Goal: Information Seeking & Learning: Learn about a topic

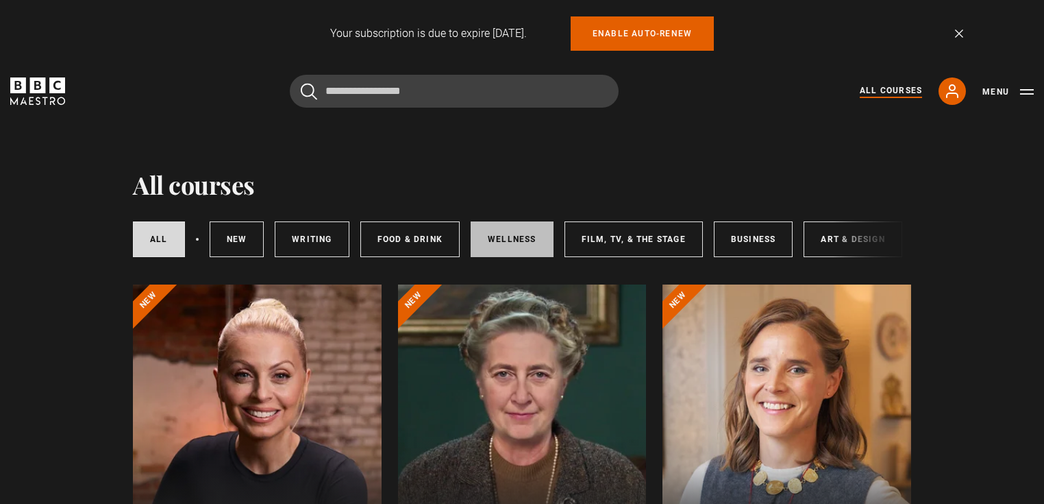
click at [497, 233] on link "Wellness" at bounding box center [512, 239] width 83 height 36
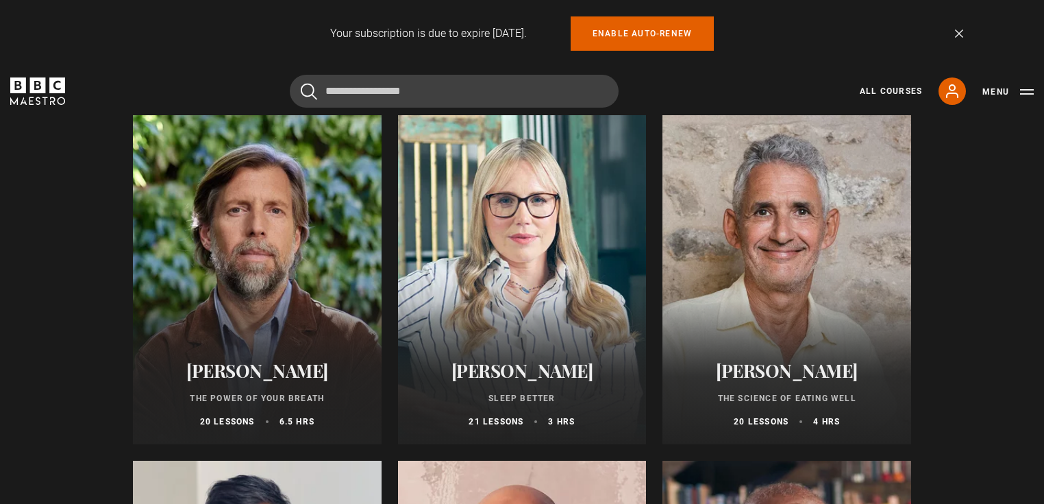
scroll to position [219, 0]
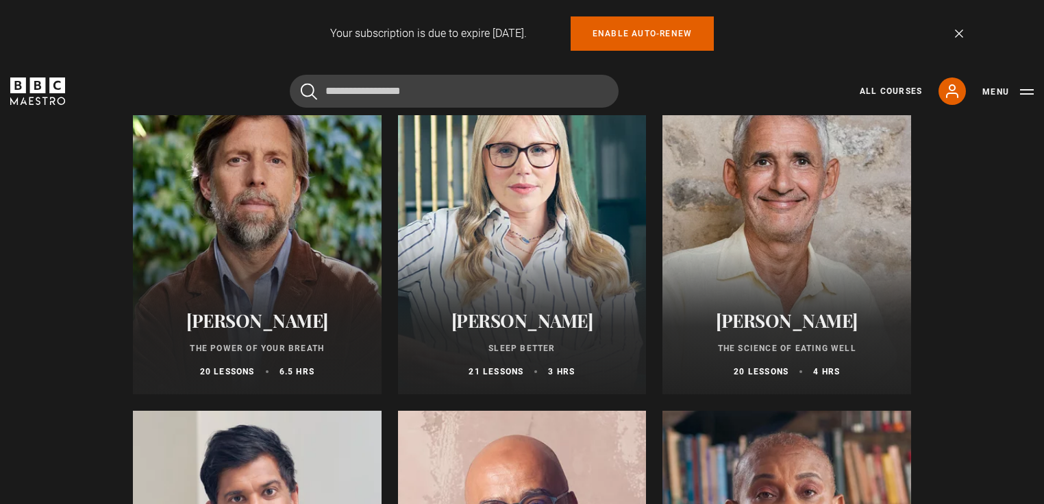
click at [552, 211] on div at bounding box center [522, 229] width 249 height 329
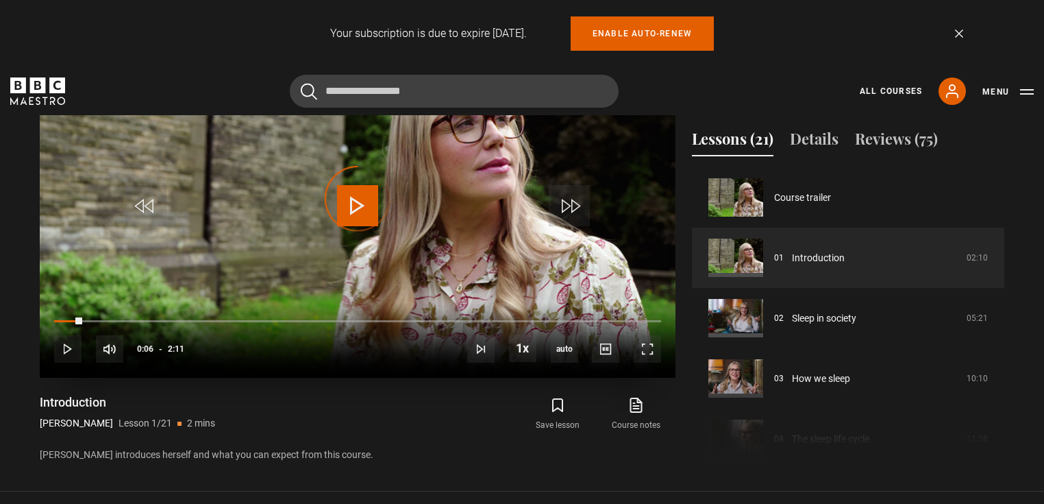
drag, startPoint x: 82, startPoint y: 352, endPoint x: 291, endPoint y: 349, distance: 208.3
click at [291, 349] on div "10s Skip Back 10 seconds Play 10s Skip Forward 10 seconds Loaded : 0.00% 0:09 0…" at bounding box center [358, 340] width 636 height 76
click at [292, 353] on div "10s Skip Back 10 seconds Pause 10s Skip Forward 10 seconds Loaded : 0.00% 0:47 …" at bounding box center [358, 340] width 636 height 76
drag, startPoint x: 376, startPoint y: 354, endPoint x: 537, endPoint y: 351, distance: 160.4
click at [537, 351] on div "10s Skip Back 10 seconds Play 10s Skip Forward 10 seconds Loaded : 91.60% 1:41 …" at bounding box center [358, 340] width 636 height 76
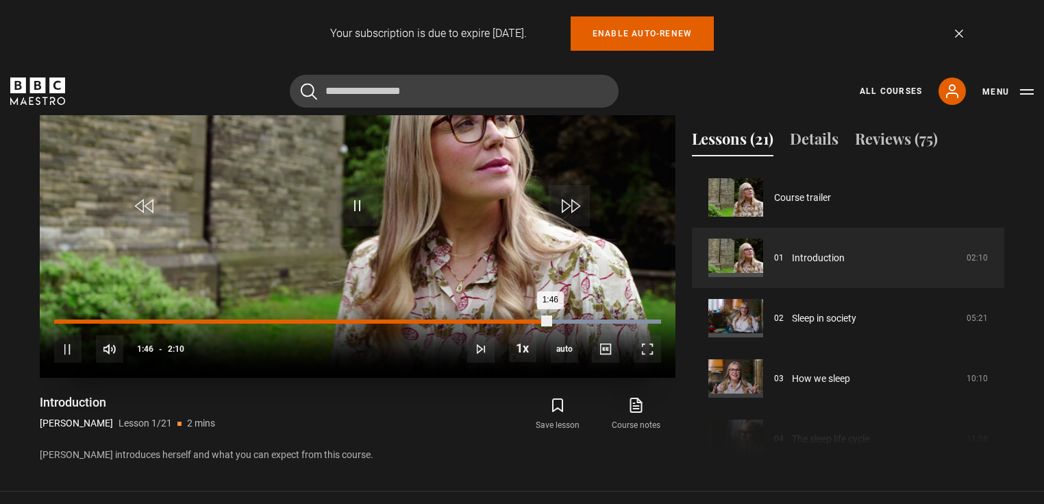
click at [594, 323] on div "Loaded : 100.00% 1:41 1:46" at bounding box center [357, 321] width 607 height 4
click at [634, 323] on div "2:04" at bounding box center [635, 321] width 2 height 4
drag, startPoint x: 631, startPoint y: 356, endPoint x: 63, endPoint y: 363, distance: 568.1
click at [63, 329] on div "Loaded : 0.00% 0:00 1:30" at bounding box center [357, 328] width 607 height 2
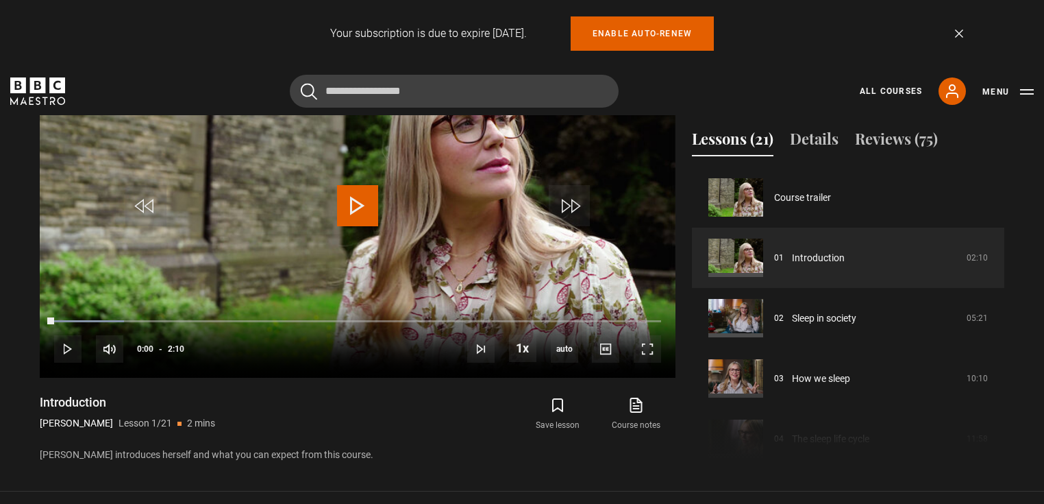
drag, startPoint x: 60, startPoint y: 356, endPoint x: -90, endPoint y: 376, distance: 152.0
click at [0, 376] on html "Your subscription is due to expire [DATE]. Enable auto-renew Dismiss Skip to ma…" at bounding box center [522, 385] width 1044 height 2076
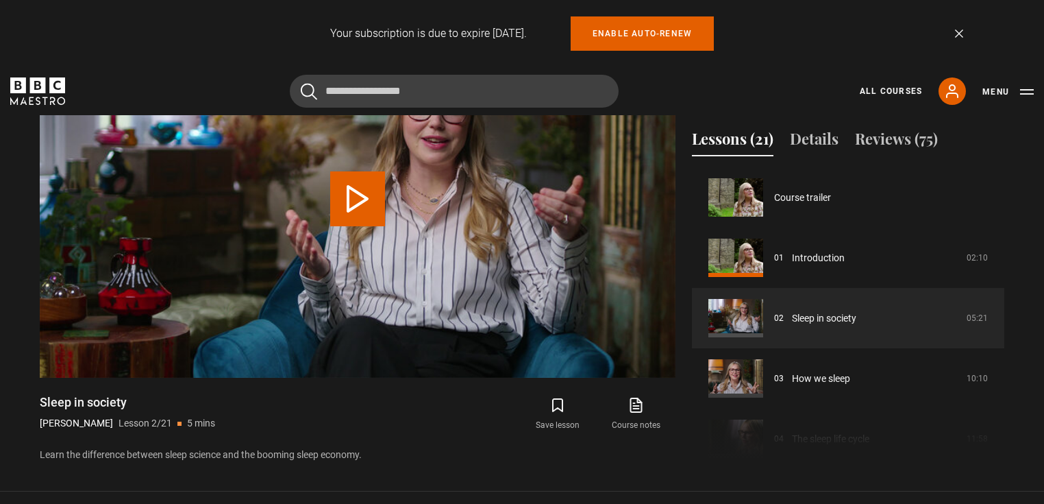
scroll to position [60, 0]
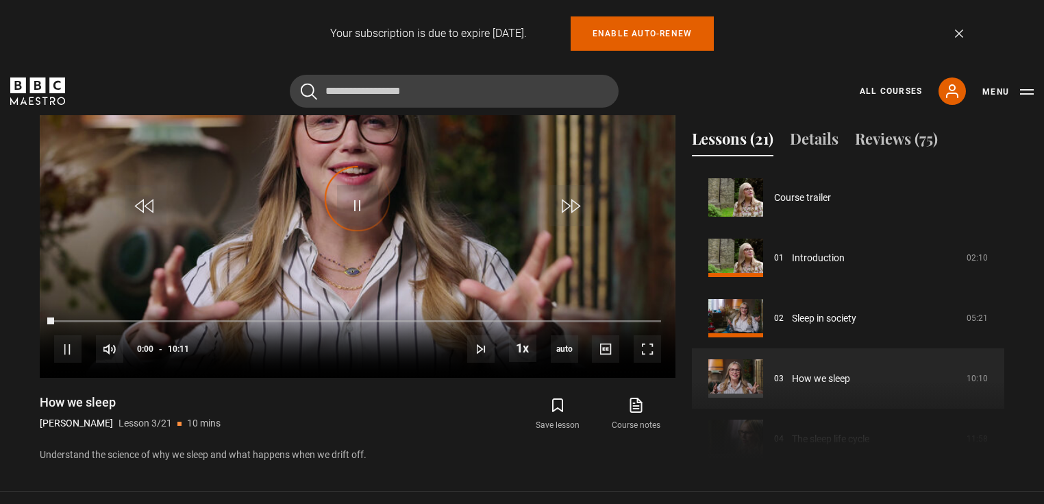
scroll to position [121, 0]
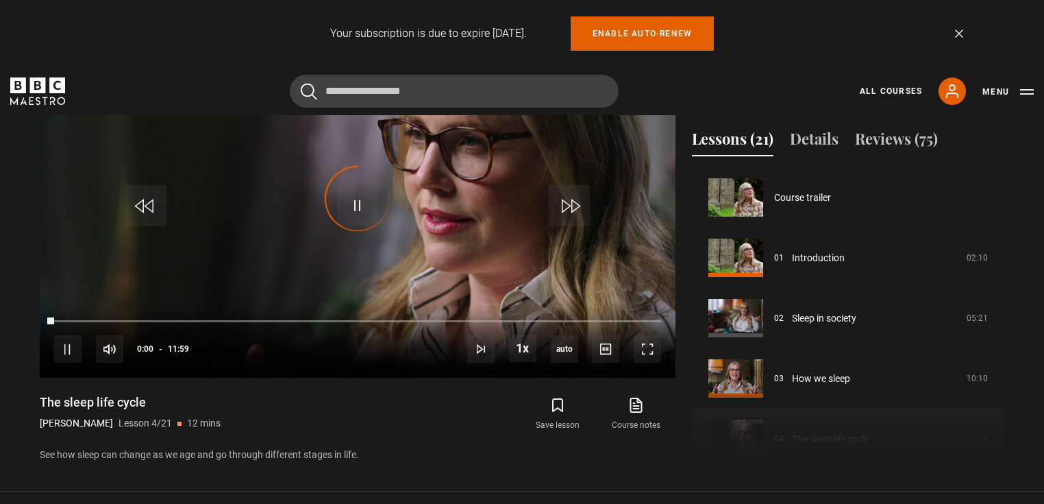
scroll to position [181, 0]
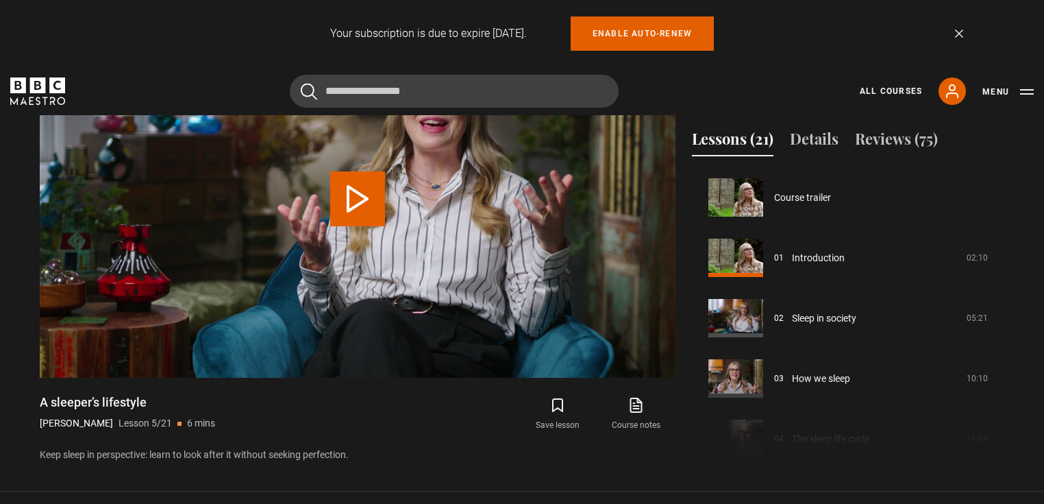
scroll to position [241, 0]
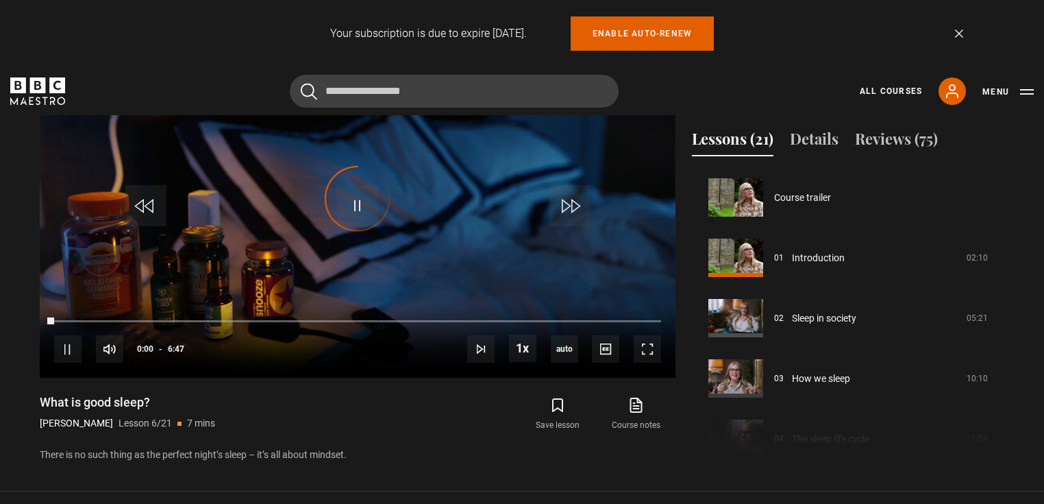
scroll to position [302, 0]
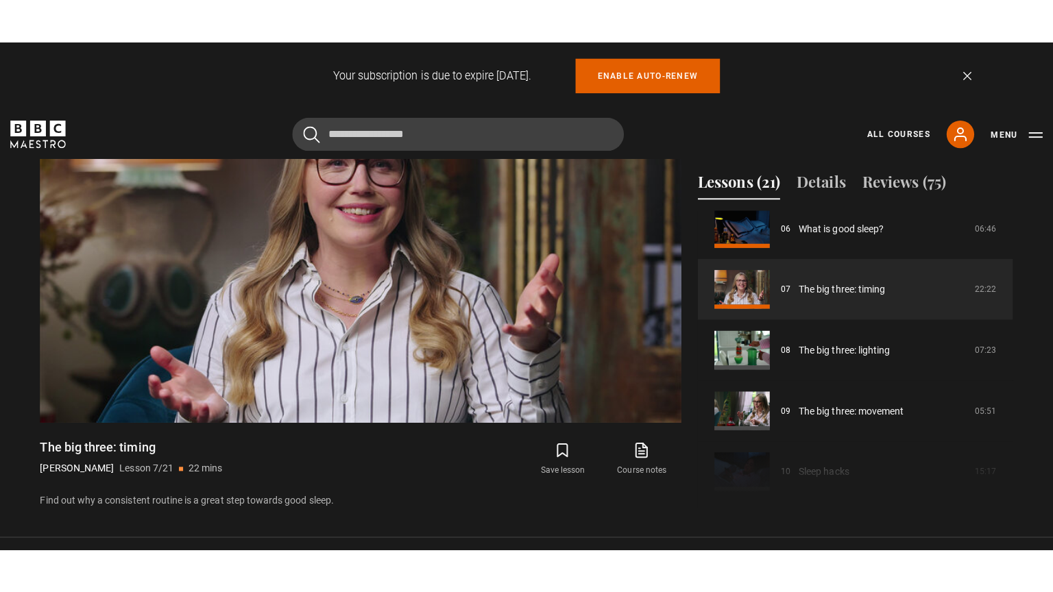
scroll to position [377, 0]
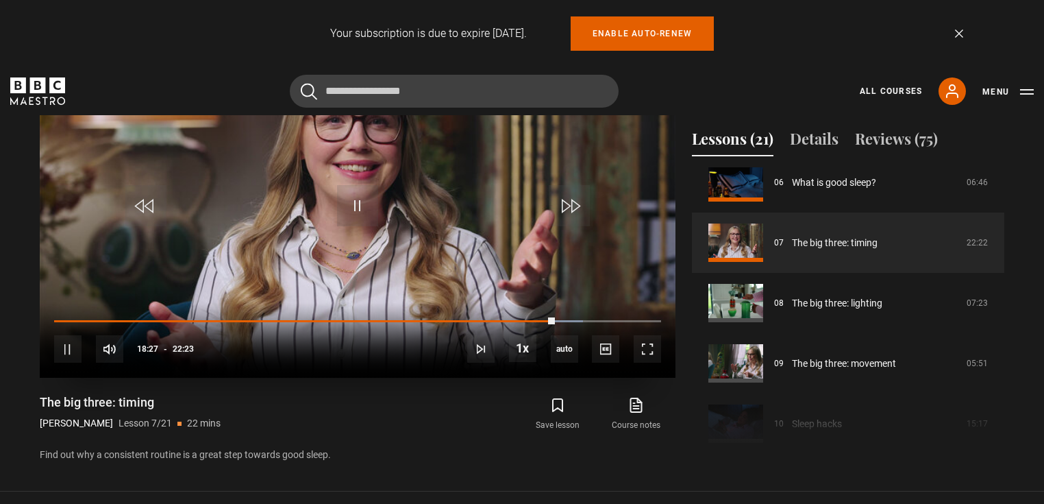
click at [296, 310] on video "Video Player" at bounding box center [358, 199] width 636 height 358
click at [347, 226] on span "Video Player" at bounding box center [357, 205] width 41 height 41
click at [646, 363] on span "Video Player" at bounding box center [647, 348] width 27 height 27
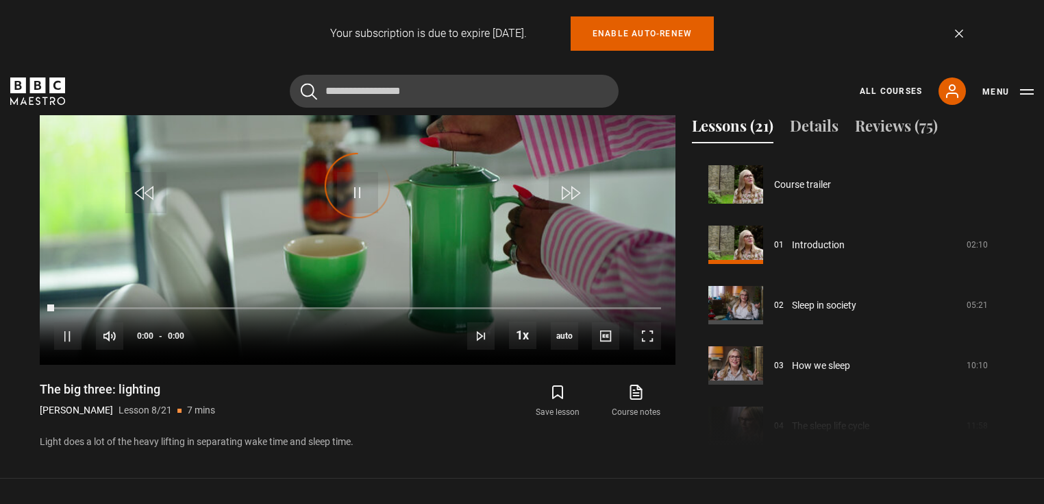
scroll to position [422, 0]
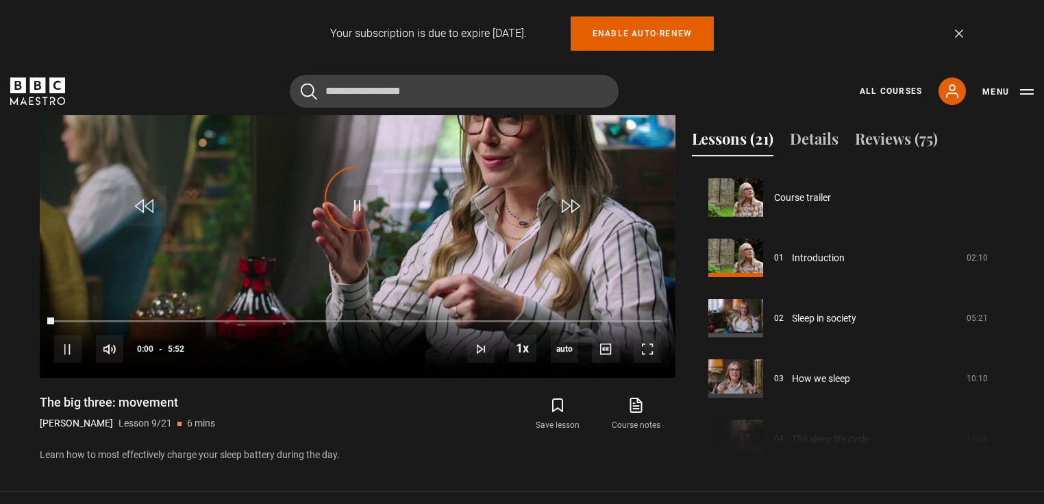
scroll to position [482, 0]
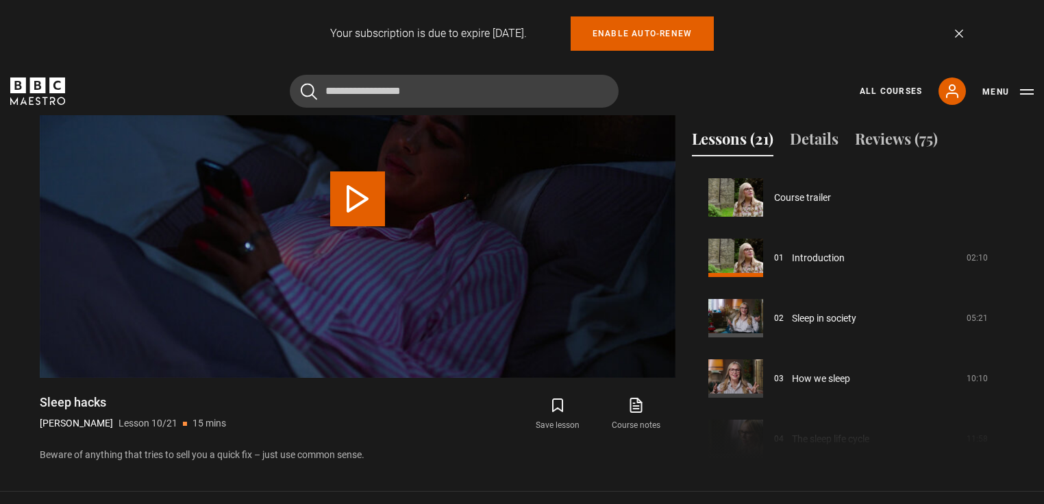
scroll to position [543, 0]
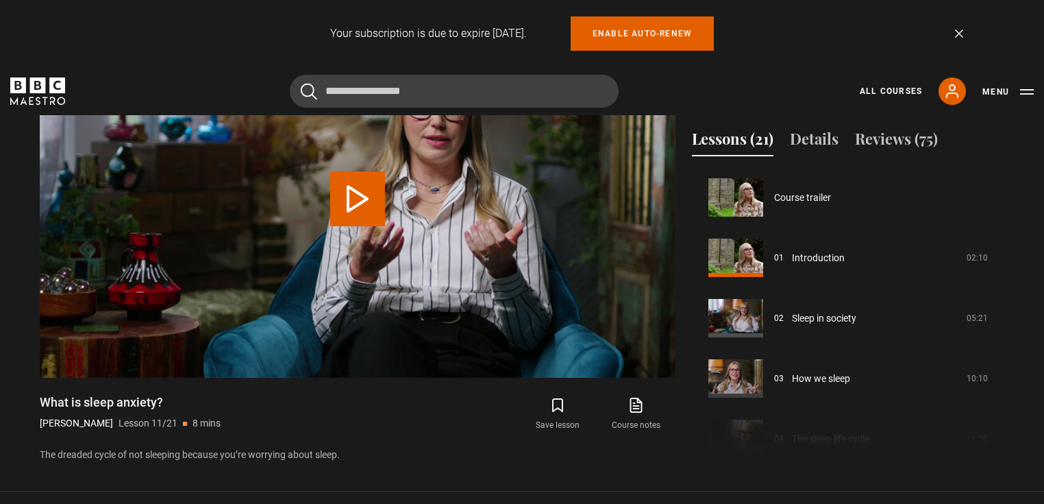
scroll to position [603, 0]
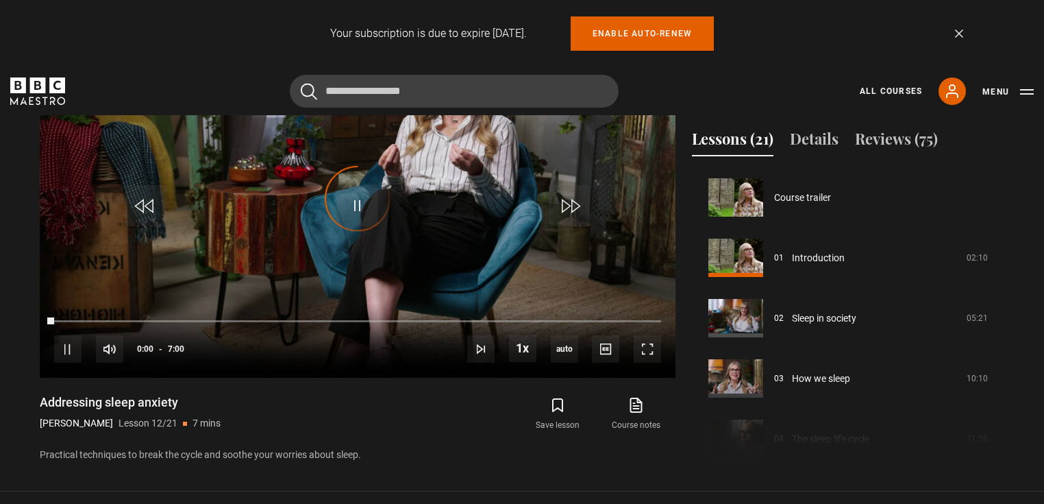
scroll to position [663, 0]
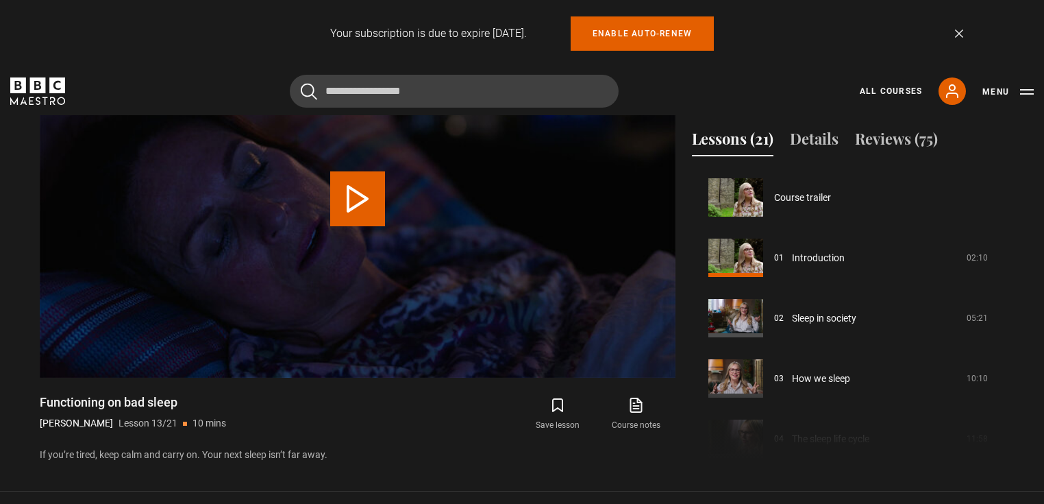
scroll to position [724, 0]
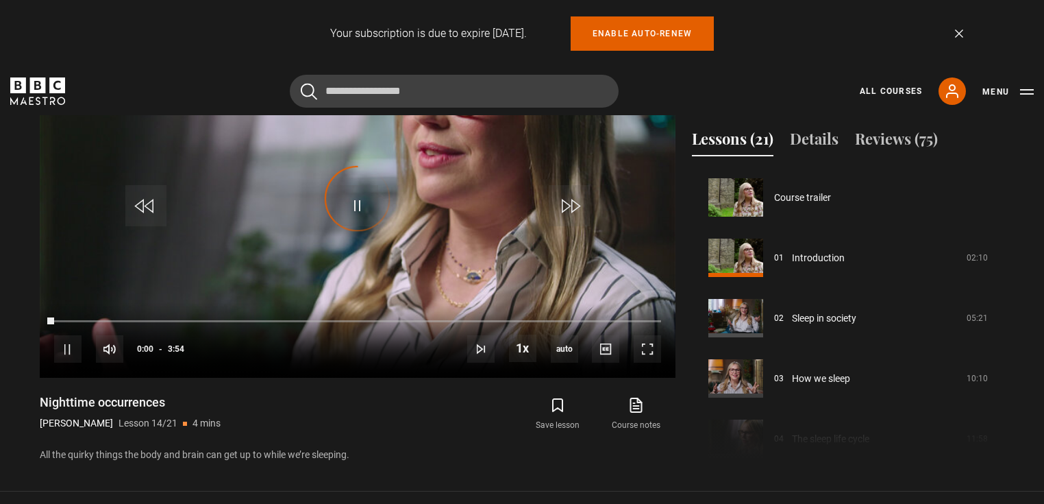
scroll to position [784, 0]
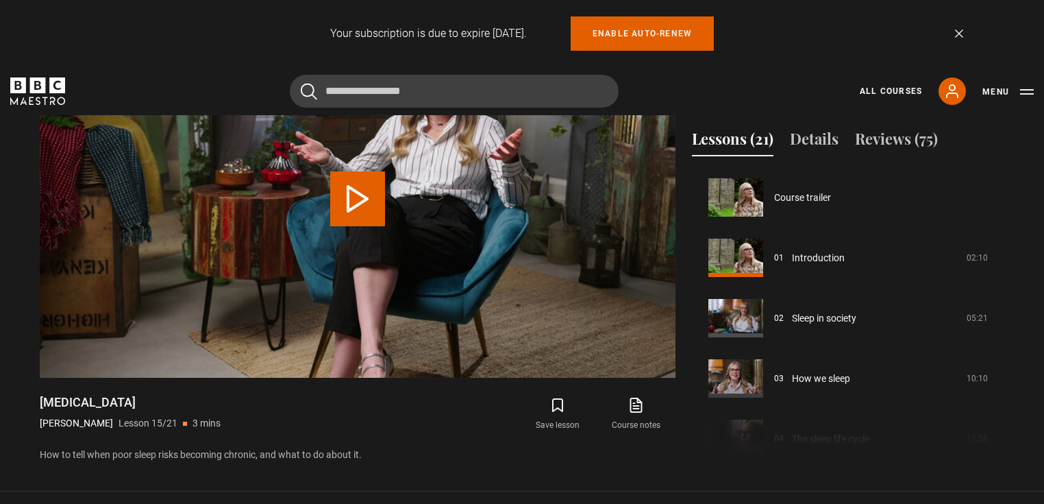
scroll to position [844, 0]
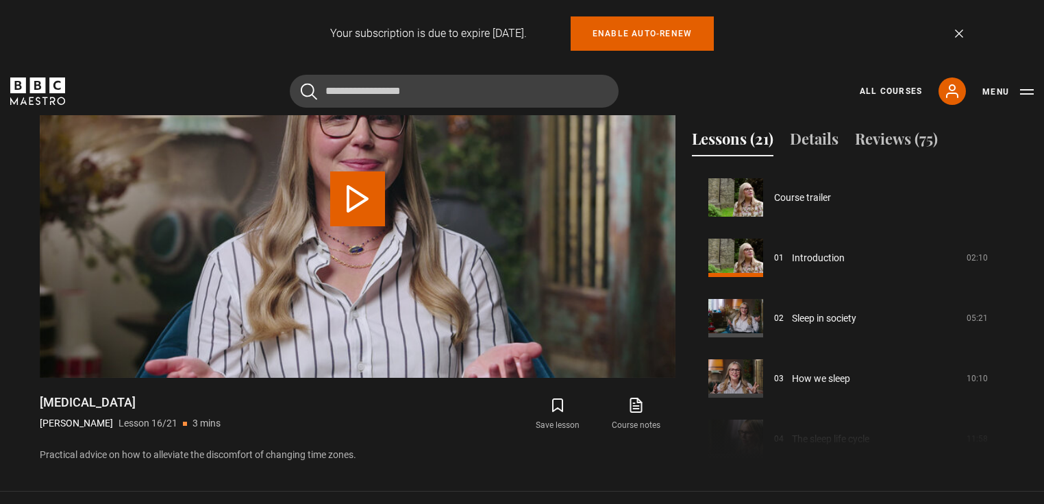
scroll to position [905, 0]
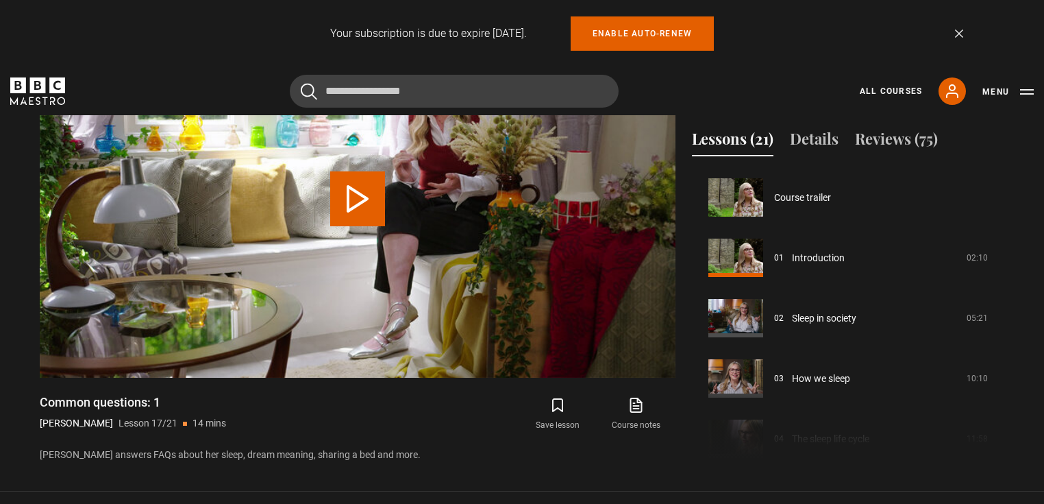
scroll to position [965, 0]
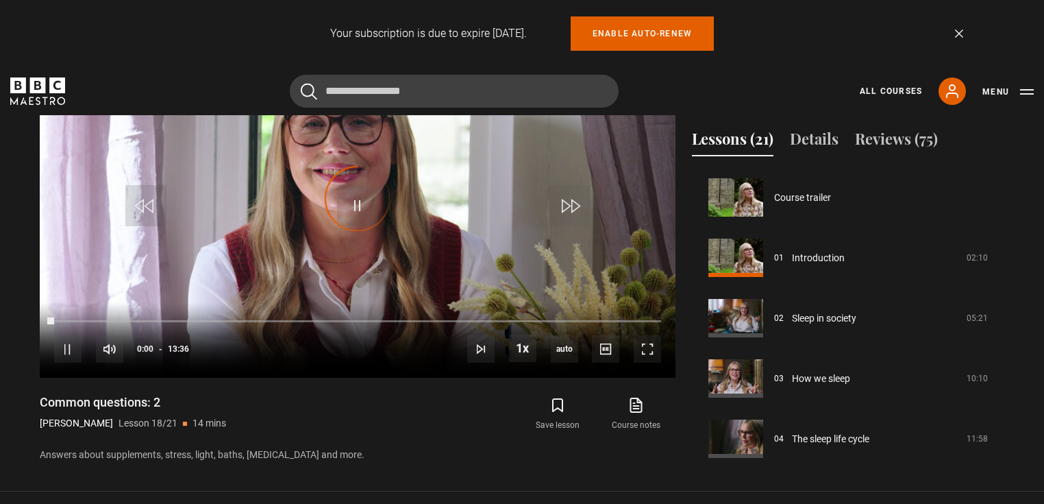
scroll to position [1025, 0]
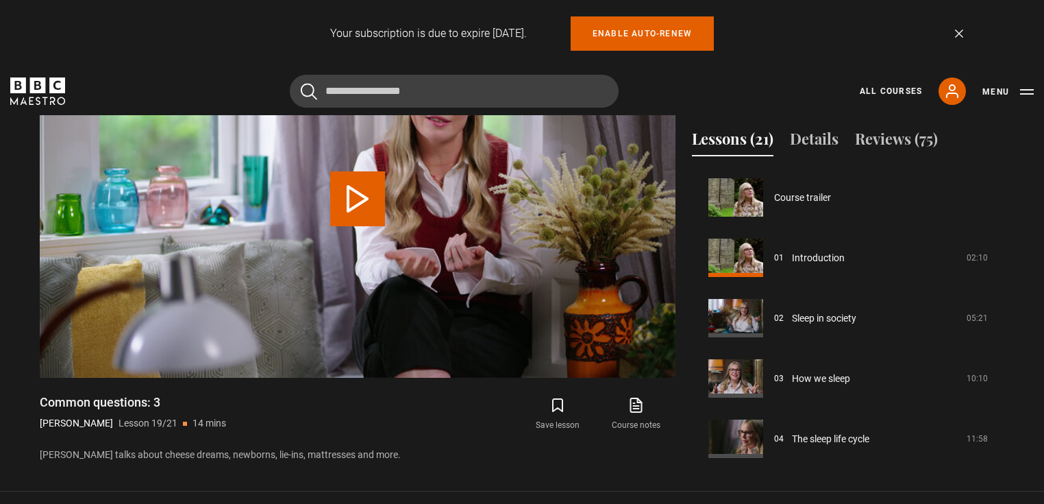
scroll to position [1031, 0]
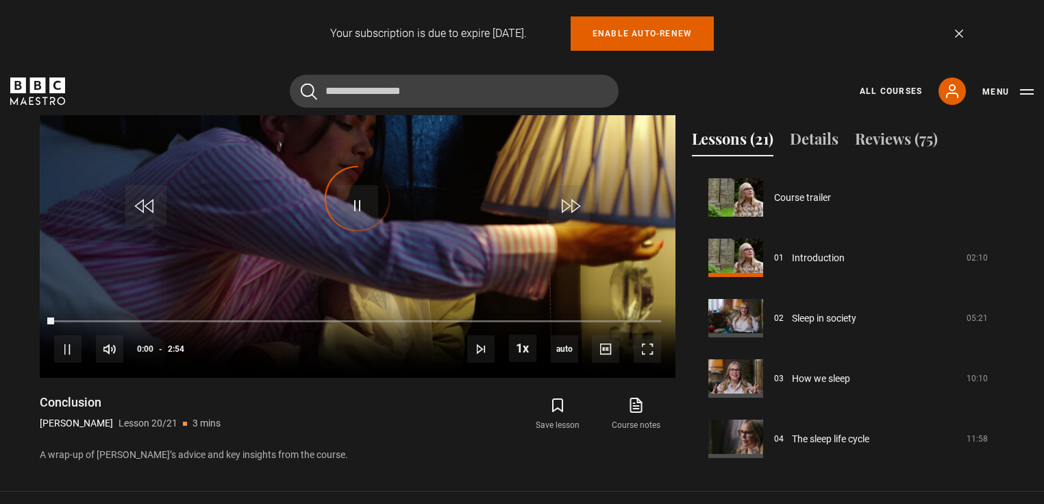
scroll to position [1031, 0]
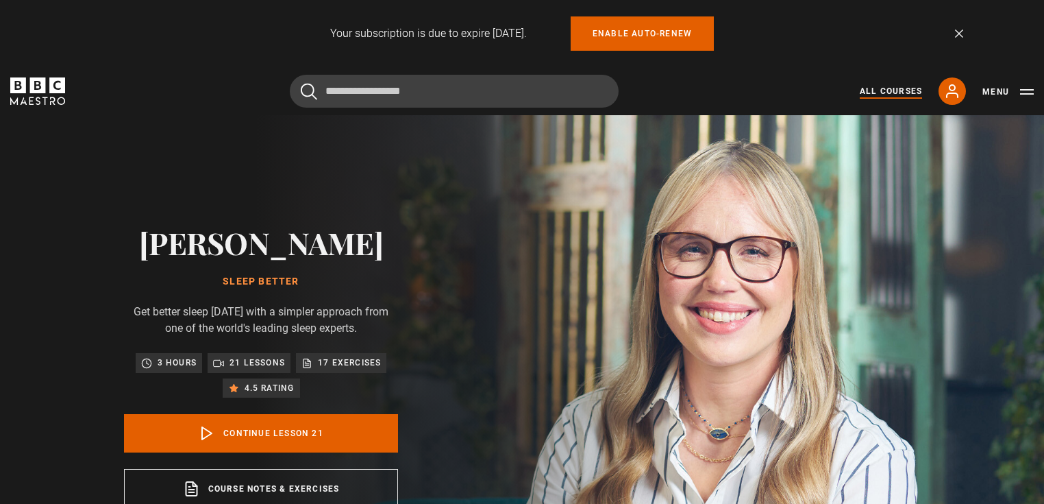
click at [892, 94] on link "All Courses" at bounding box center [891, 91] width 62 height 12
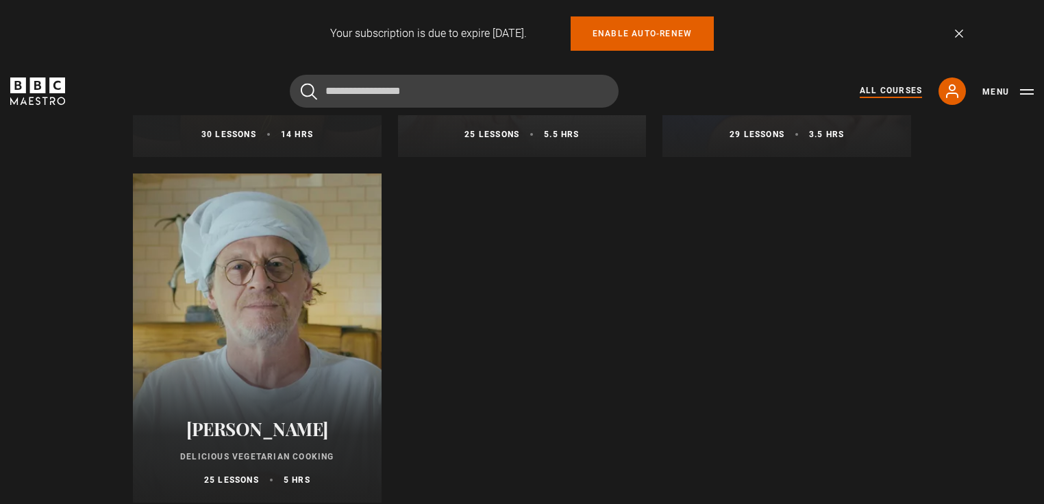
scroll to position [5427, 0]
